Goal: Task Accomplishment & Management: Manage account settings

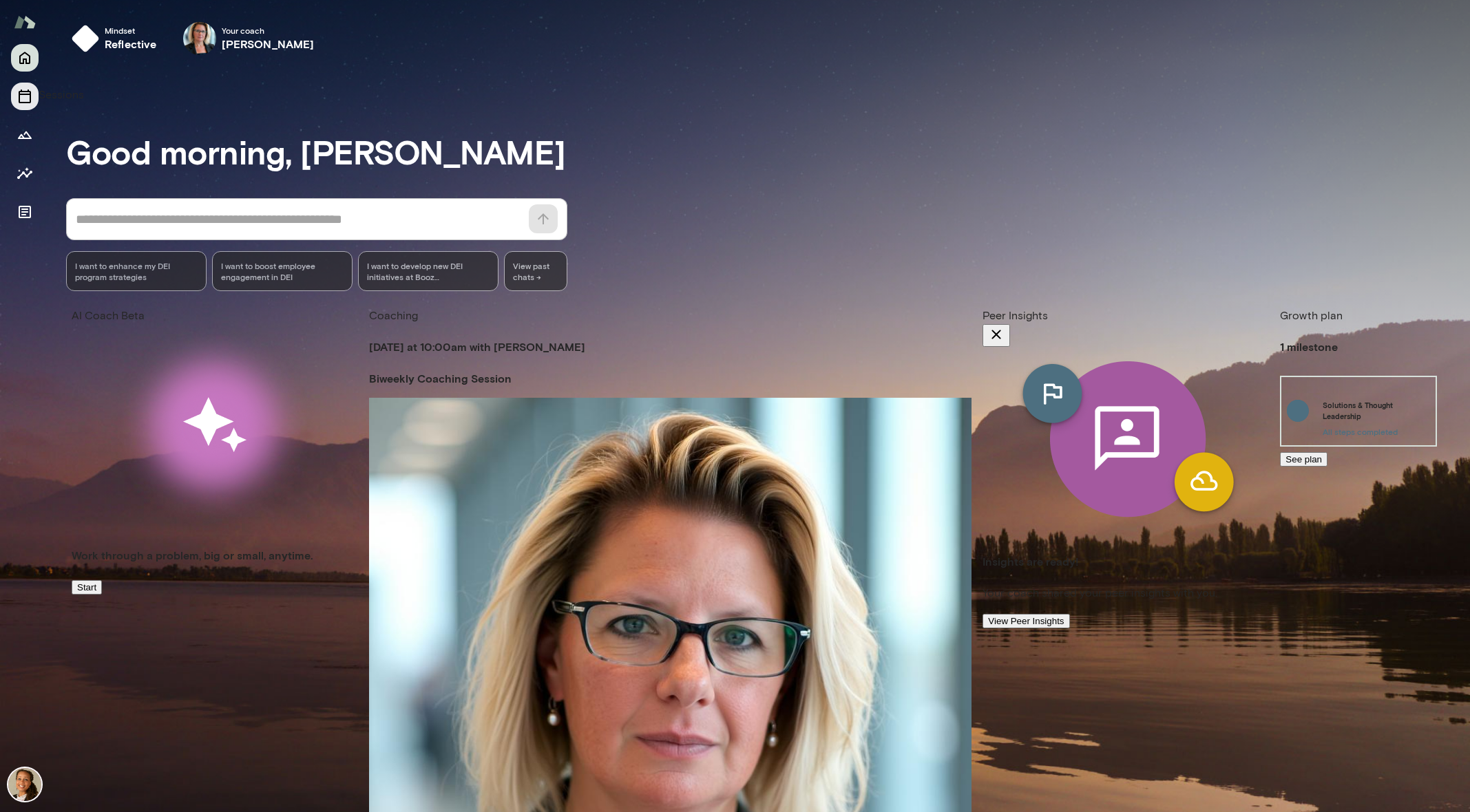
click at [27, 98] on icon "Sessions" at bounding box center [25, 96] width 17 height 17
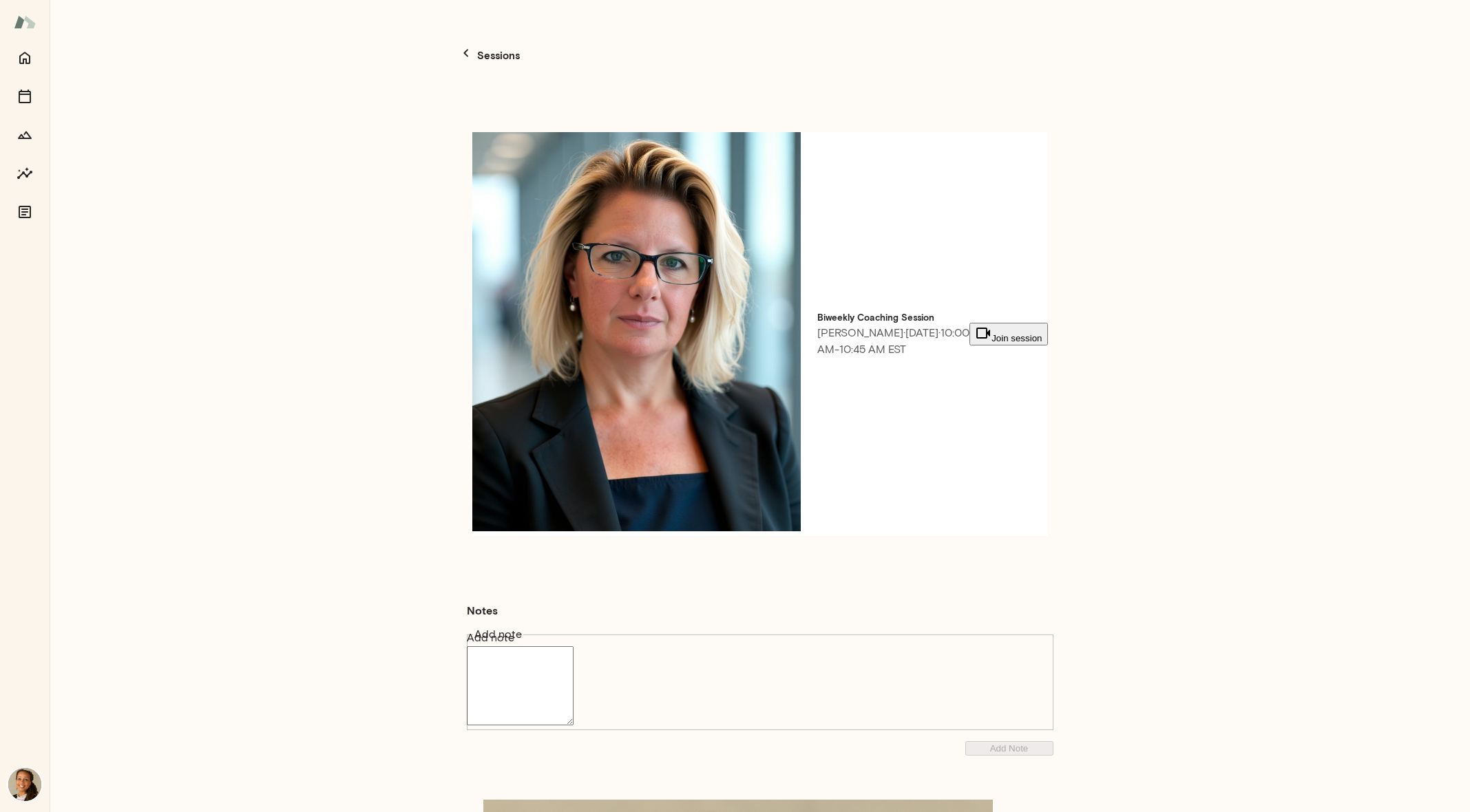
drag, startPoint x: 544, startPoint y: 576, endPoint x: 470, endPoint y: 499, distance: 106.8
copy p "Here are my topics for the week: * Meeting with Executive Sponsors for two ECs …"
